Goal: Task Accomplishment & Management: Manage account settings

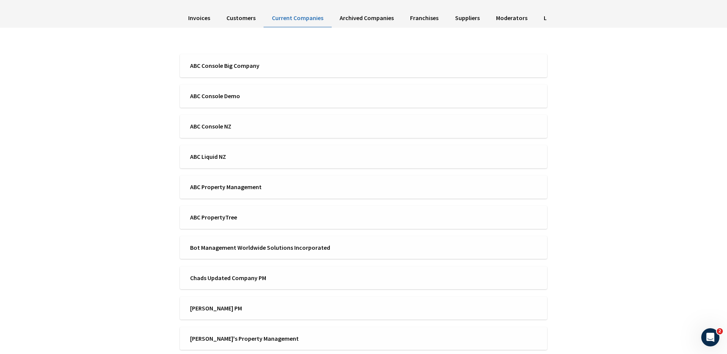
scroll to position [66, 0]
click at [235, 159] on span "ABC Liquid NZ" at bounding box center [274, 157] width 169 height 8
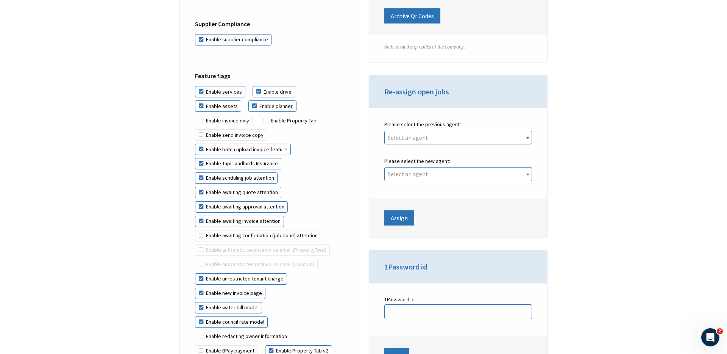
scroll to position [1637, 0]
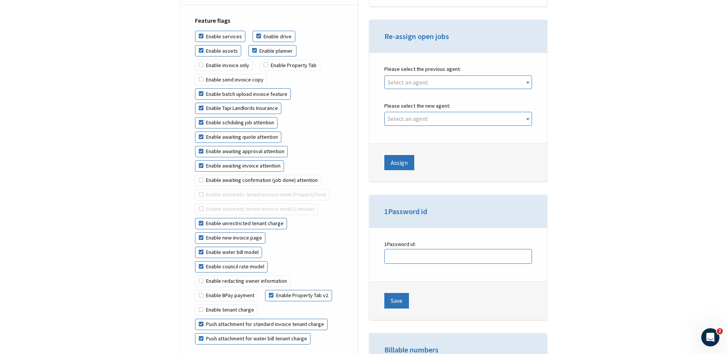
click at [223, 232] on label "Enable new invoice page" at bounding box center [230, 237] width 70 height 11
click at [293, 218] on input "Enable new invoice page" at bounding box center [293, 218] width 0 height 0
checkbox input "false"
click at [223, 247] on label "Enable water bill model" at bounding box center [228, 252] width 67 height 11
click at [272, 233] on input "Enable water bill model" at bounding box center [272, 232] width 0 height 0
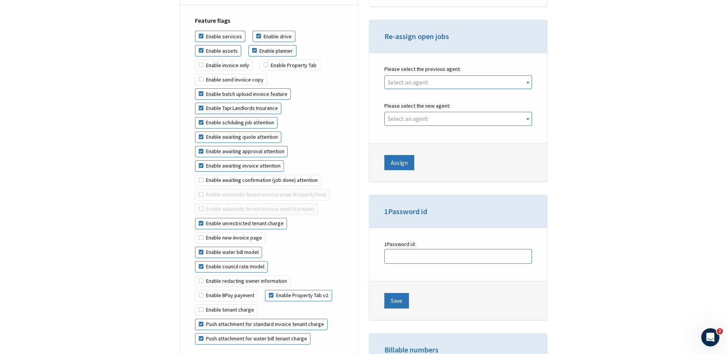
checkbox input "false"
click at [224, 261] on label "Enable council rate model" at bounding box center [231, 266] width 73 height 11
click at [268, 247] on input "Enable council rate model" at bounding box center [268, 247] width 0 height 0
checkbox input "false"
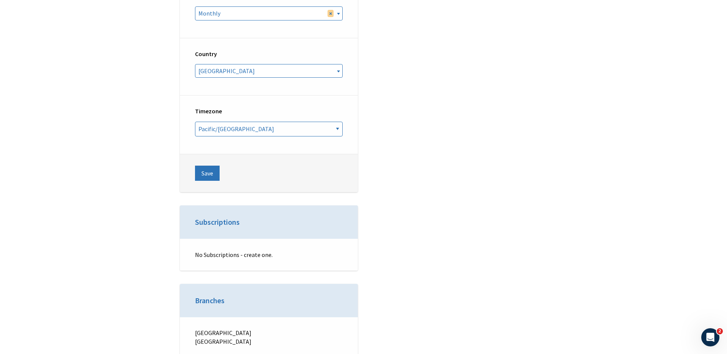
scroll to position [2720, 0]
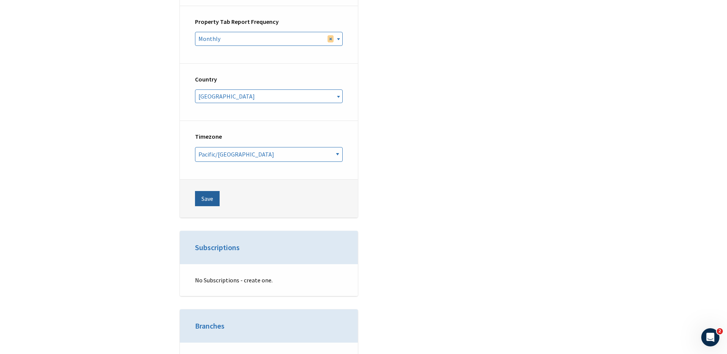
click at [207, 191] on button "Save" at bounding box center [207, 198] width 25 height 15
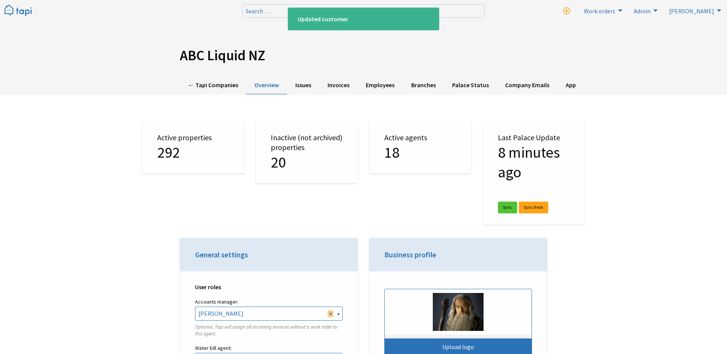
click at [14, 8] on img at bounding box center [18, 11] width 27 height 12
